Goal: Task Accomplishment & Management: Use online tool/utility

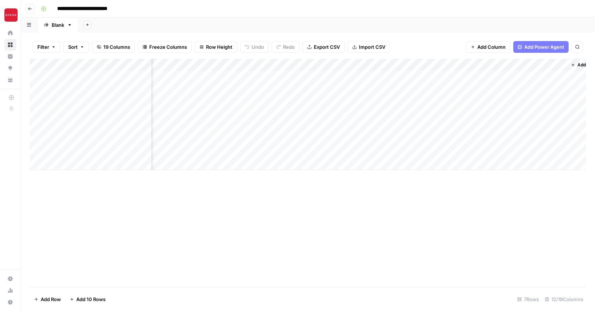
scroll to position [0, 621]
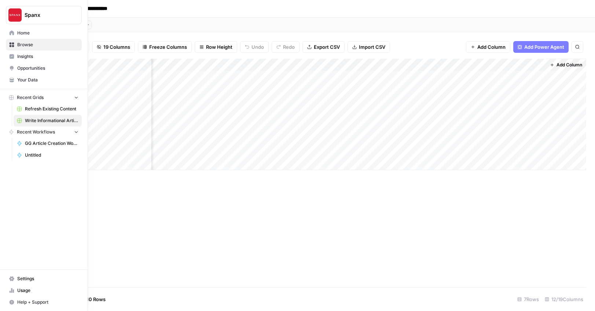
click at [34, 108] on span "Refresh Existing Content" at bounding box center [52, 109] width 54 height 7
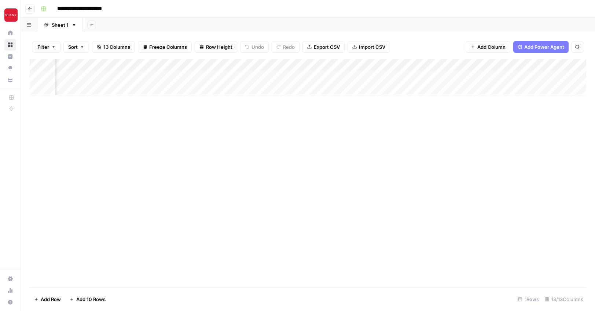
scroll to position [0, 822]
click at [528, 76] on div "Add Column" at bounding box center [308, 77] width 557 height 37
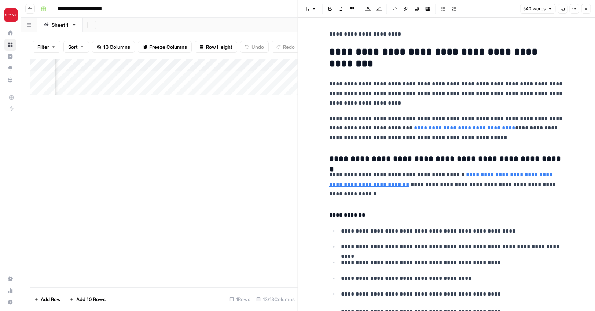
scroll to position [50, 0]
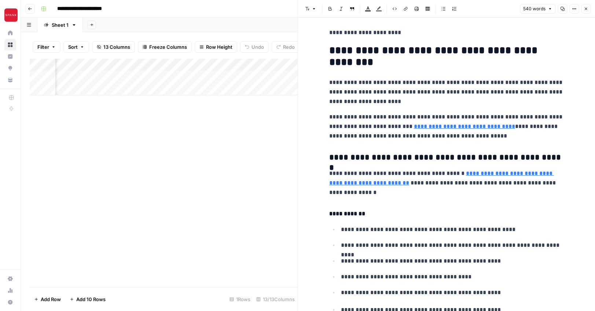
click at [417, 127] on link "**********" at bounding box center [464, 127] width 101 height 6
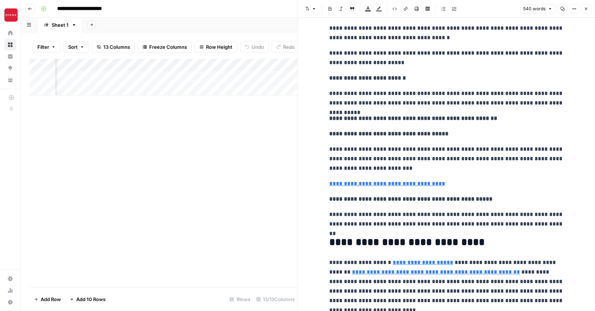
scroll to position [767, 0]
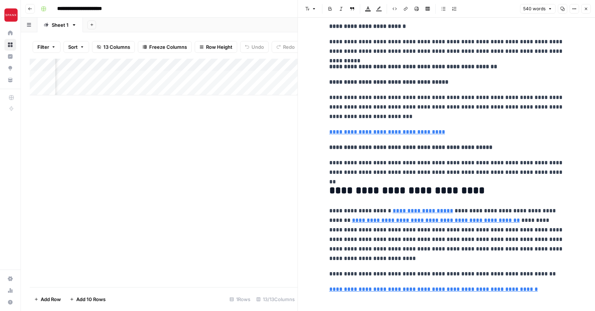
click at [219, 174] on div "Add Column" at bounding box center [164, 173] width 268 height 229
click at [588, 6] on button "Close" at bounding box center [586, 9] width 10 height 10
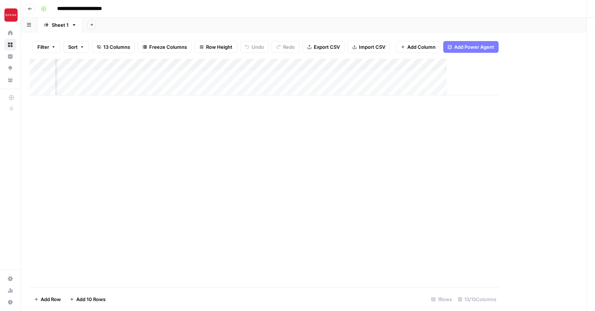
scroll to position [0, 813]
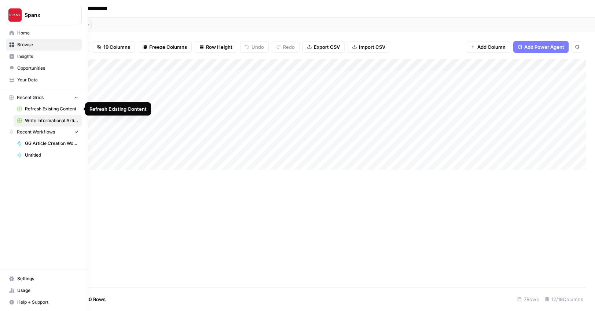
click at [30, 110] on span "Refresh Existing Content" at bounding box center [52, 109] width 54 height 7
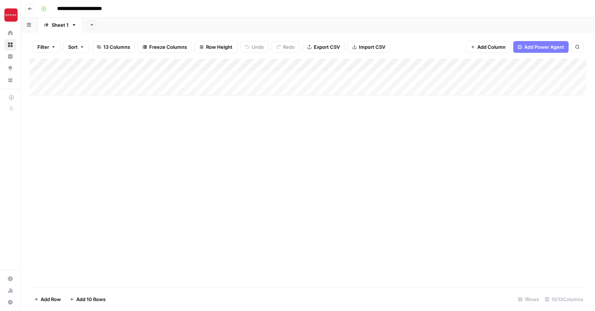
click at [76, 90] on div "Add Column" at bounding box center [308, 77] width 557 height 37
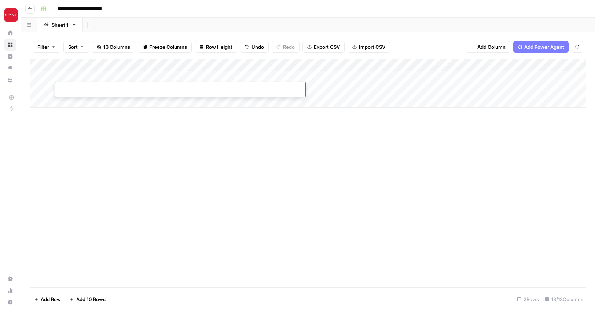
click at [96, 89] on input at bounding box center [116, 91] width 117 height 9
paste input "**********"
type input "**********"
click at [153, 142] on div "Add Column" at bounding box center [308, 173] width 557 height 229
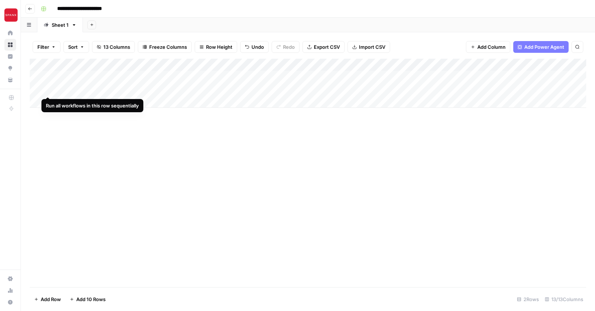
click at [48, 90] on div "Add Column" at bounding box center [308, 83] width 557 height 49
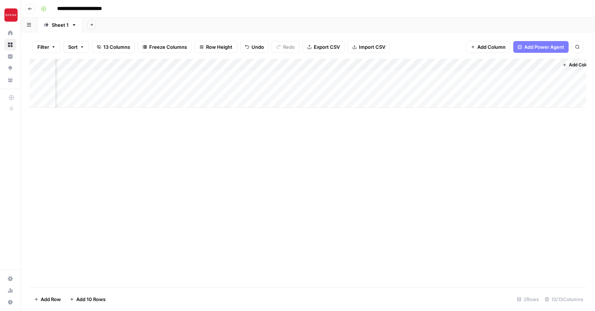
scroll to position [0, 822]
click at [530, 90] on div "Add Column" at bounding box center [308, 83] width 557 height 49
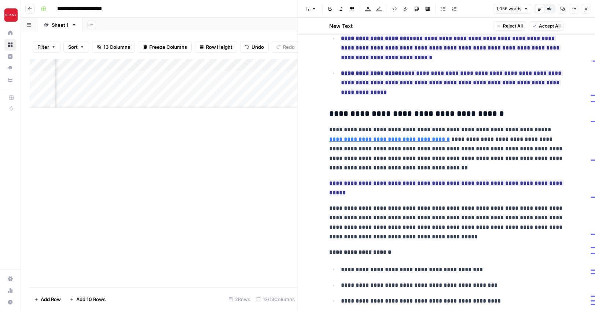
scroll to position [381, 0]
click at [136, 164] on div "Add Column" at bounding box center [164, 173] width 268 height 229
